Goal: Task Accomplishment & Management: Use online tool/utility

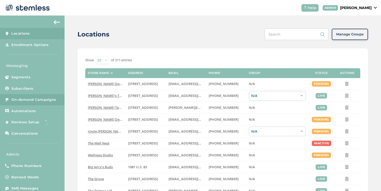
click at [46, 104] on link "On-demand Campaigns" at bounding box center [32, 99] width 64 height 11
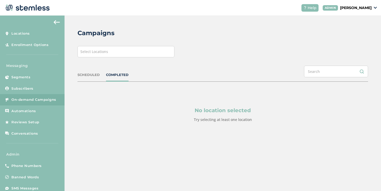
click at [89, 52] on span "Select Locations" at bounding box center [94, 51] width 28 height 5
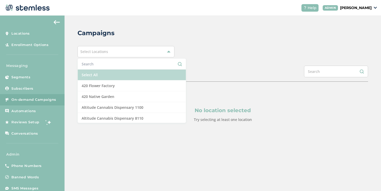
click at [85, 71] on li "Select All" at bounding box center [132, 75] width 108 height 11
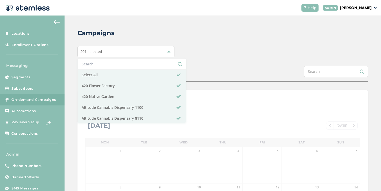
click at [67, 69] on div "Campaigns 201 selected Select All 420 Flower Factory 420 Native Garden Altitude…" at bounding box center [222, 183] width 316 height 335
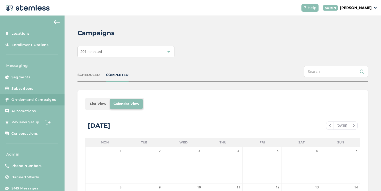
click at [98, 104] on li "List View" at bounding box center [98, 104] width 24 height 10
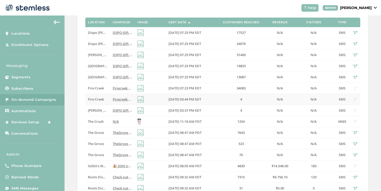
scroll to position [113, 0]
click at [152, 56] on td at bounding box center [150, 54] width 31 height 11
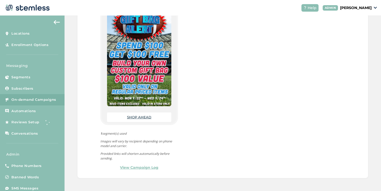
scroll to position [59, 0]
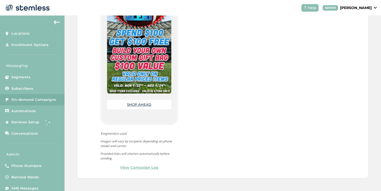
click at [131, 105] on link "SHOP AHEAD" at bounding box center [139, 105] width 24 height 4
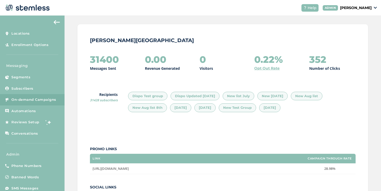
scroll to position [0, 0]
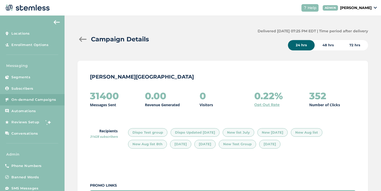
click at [85, 41] on div at bounding box center [82, 39] width 10 height 5
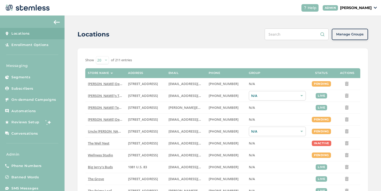
click at [372, 6] on div "[PERSON_NAME]" at bounding box center [349, 7] width 54 height 5
click at [352, 38] on span "Impersonate" at bounding box center [358, 37] width 25 height 5
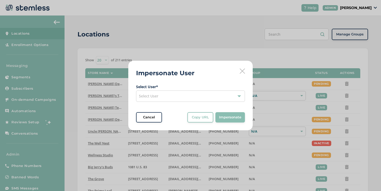
click at [192, 97] on div "Select User" at bounding box center [190, 96] width 109 height 11
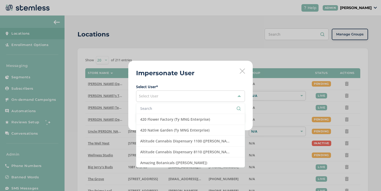
click at [171, 111] on input "text" at bounding box center [190, 108] width 100 height 5
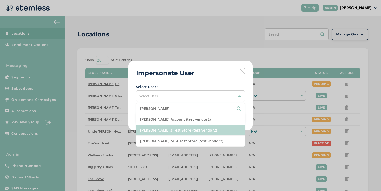
type input "[PERSON_NAME]"
click at [169, 126] on li "[PERSON_NAME]'s Test Store (test vendor2)" at bounding box center [190, 130] width 108 height 11
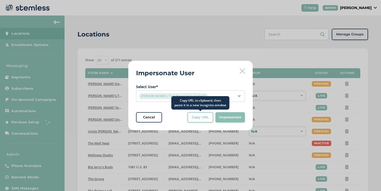
click at [198, 116] on span "Copy URL" at bounding box center [200, 117] width 17 height 5
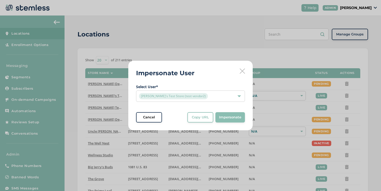
click at [243, 74] on div "Impersonate User Select User * [PERSON_NAME]'s Test Store (test vendor2) Cancel…" at bounding box center [190, 96] width 124 height 70
click at [244, 72] on icon at bounding box center [242, 71] width 5 height 5
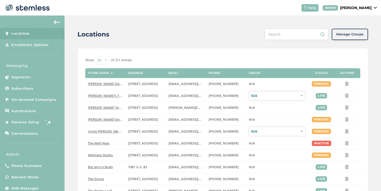
click at [342, 9] on p "[PERSON_NAME]" at bounding box center [356, 7] width 32 height 5
click at [353, 36] on span "Impersonate" at bounding box center [358, 37] width 25 height 5
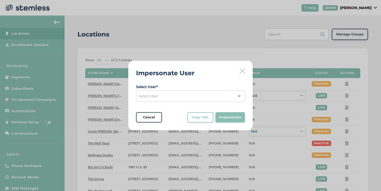
click at [228, 93] on div "Select User" at bounding box center [190, 96] width 109 height 11
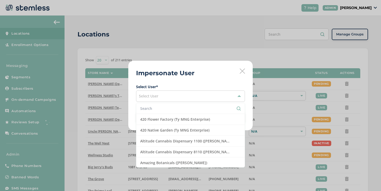
click at [213, 105] on li at bounding box center [190, 108] width 108 height 11
click at [213, 107] on input "text" at bounding box center [190, 108] width 100 height 5
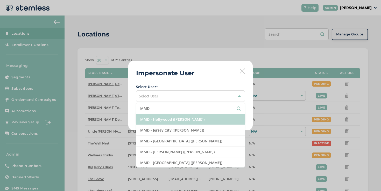
type input "MMD"
click at [198, 119] on li "MMD - Hollywood ([PERSON_NAME])" at bounding box center [190, 119] width 108 height 11
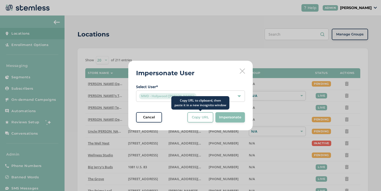
click at [208, 120] on span "Copy URL" at bounding box center [200, 117] width 17 height 5
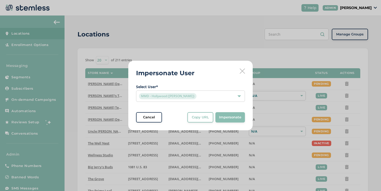
click at [200, 95] on div "MMD - Hollywood ([PERSON_NAME])" at bounding box center [188, 96] width 98 height 6
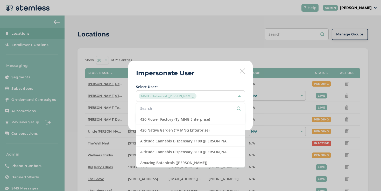
click at [181, 108] on input "text" at bounding box center [190, 108] width 100 height 5
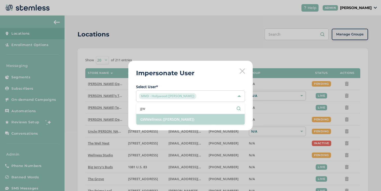
type input "gw"
click at [177, 118] on li "GWWellness ([PERSON_NAME])" at bounding box center [190, 119] width 108 height 11
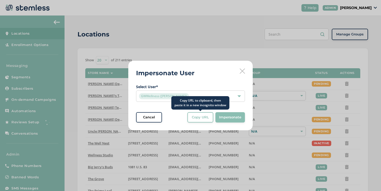
click at [196, 119] on span "Copy URL" at bounding box center [200, 117] width 17 height 5
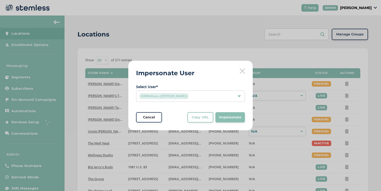
click at [213, 94] on div "GWWellness ([PERSON_NAME])" at bounding box center [188, 96] width 98 height 6
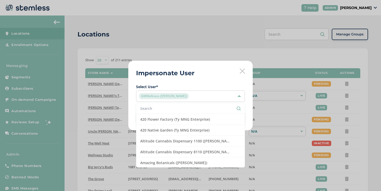
click at [189, 108] on input "text" at bounding box center [190, 108] width 100 height 5
type input "w"
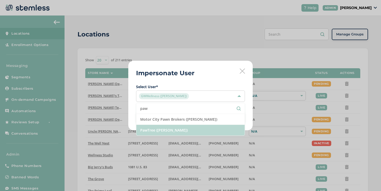
type input "paw"
click at [182, 129] on li "PawTree ([PERSON_NAME])" at bounding box center [190, 130] width 108 height 11
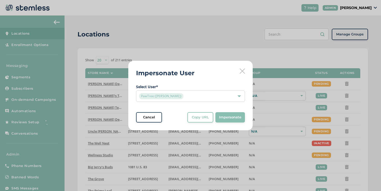
click at [196, 111] on span "Select User * PawTree ([PERSON_NAME]) Cancel Copy URL Copy URL to clipboard, th…" at bounding box center [190, 103] width 109 height 39
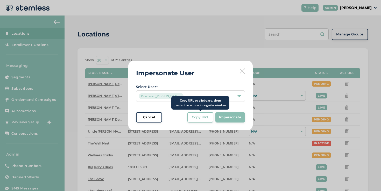
click at [196, 117] on span "Copy URL" at bounding box center [200, 117] width 17 height 5
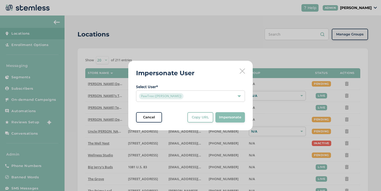
click at [202, 99] on div "PawTree ([PERSON_NAME])" at bounding box center [188, 96] width 98 height 6
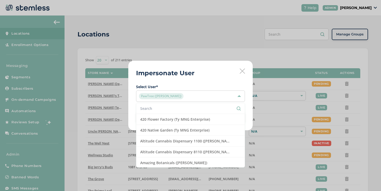
click at [177, 107] on input "text" at bounding box center [190, 108] width 100 height 5
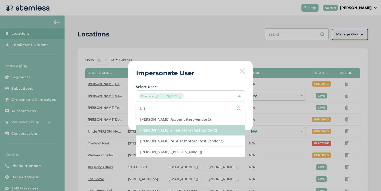
type input "bri"
click at [180, 130] on li "[PERSON_NAME]'s Test Store (test vendor2)" at bounding box center [190, 130] width 108 height 11
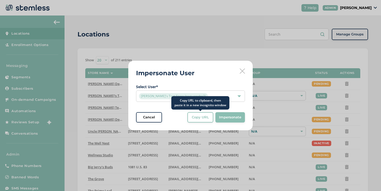
click at [195, 122] on button "Copy URL" at bounding box center [200, 117] width 26 height 10
